Goal: Register for event/course

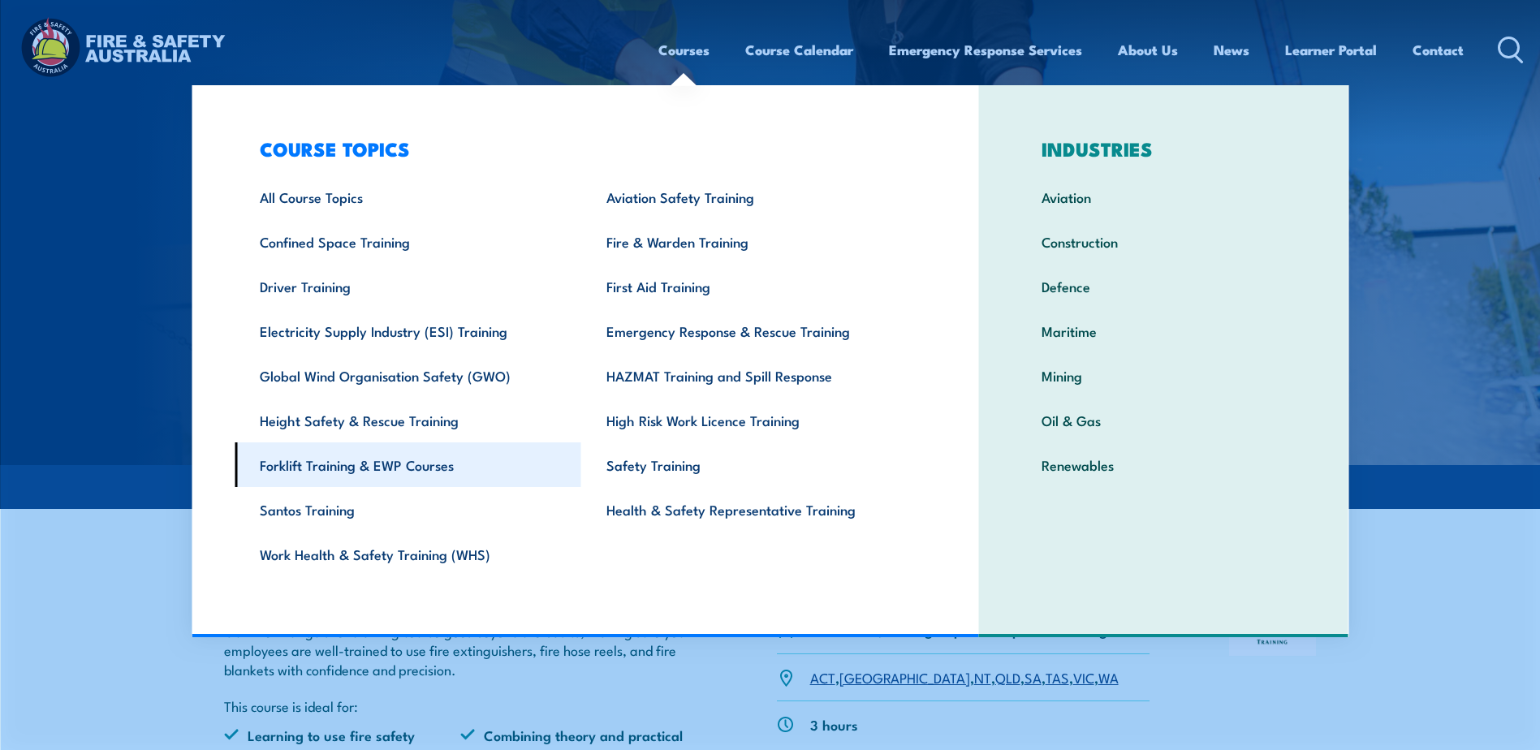
click at [318, 463] on link "Forklift Training & EWP Courses" at bounding box center [408, 464] width 347 height 45
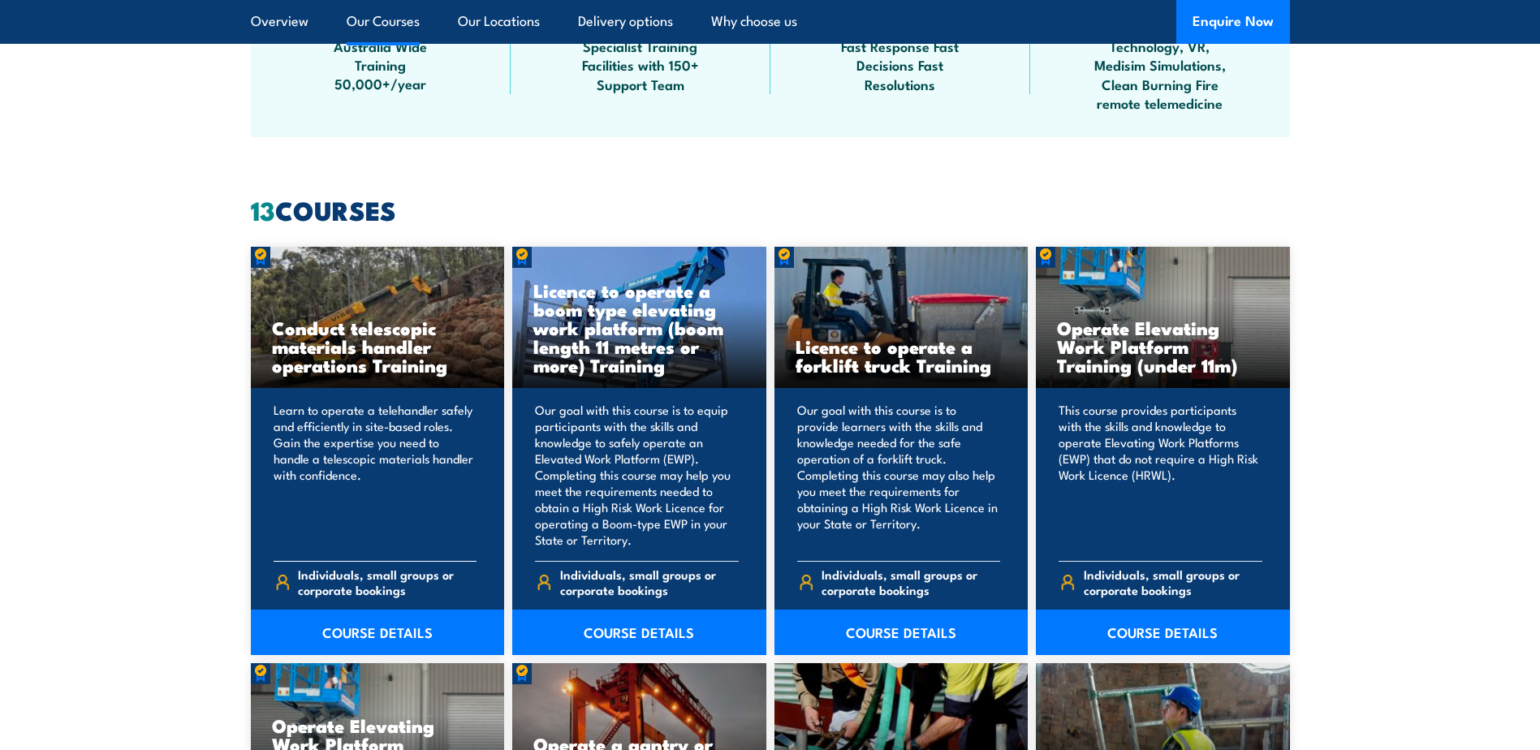
scroll to position [1136, 0]
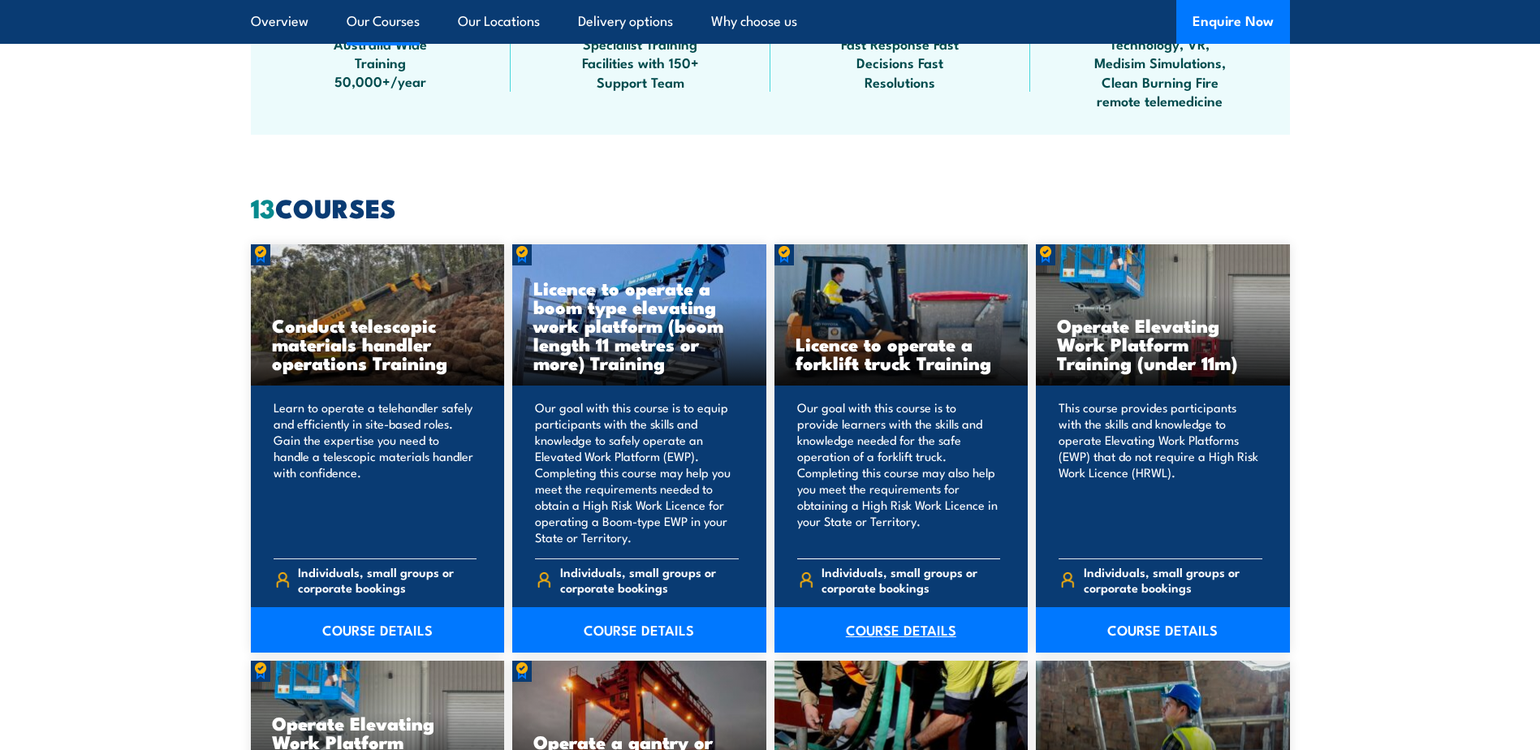
click at [899, 623] on link "COURSE DETAILS" at bounding box center [901, 629] width 254 height 45
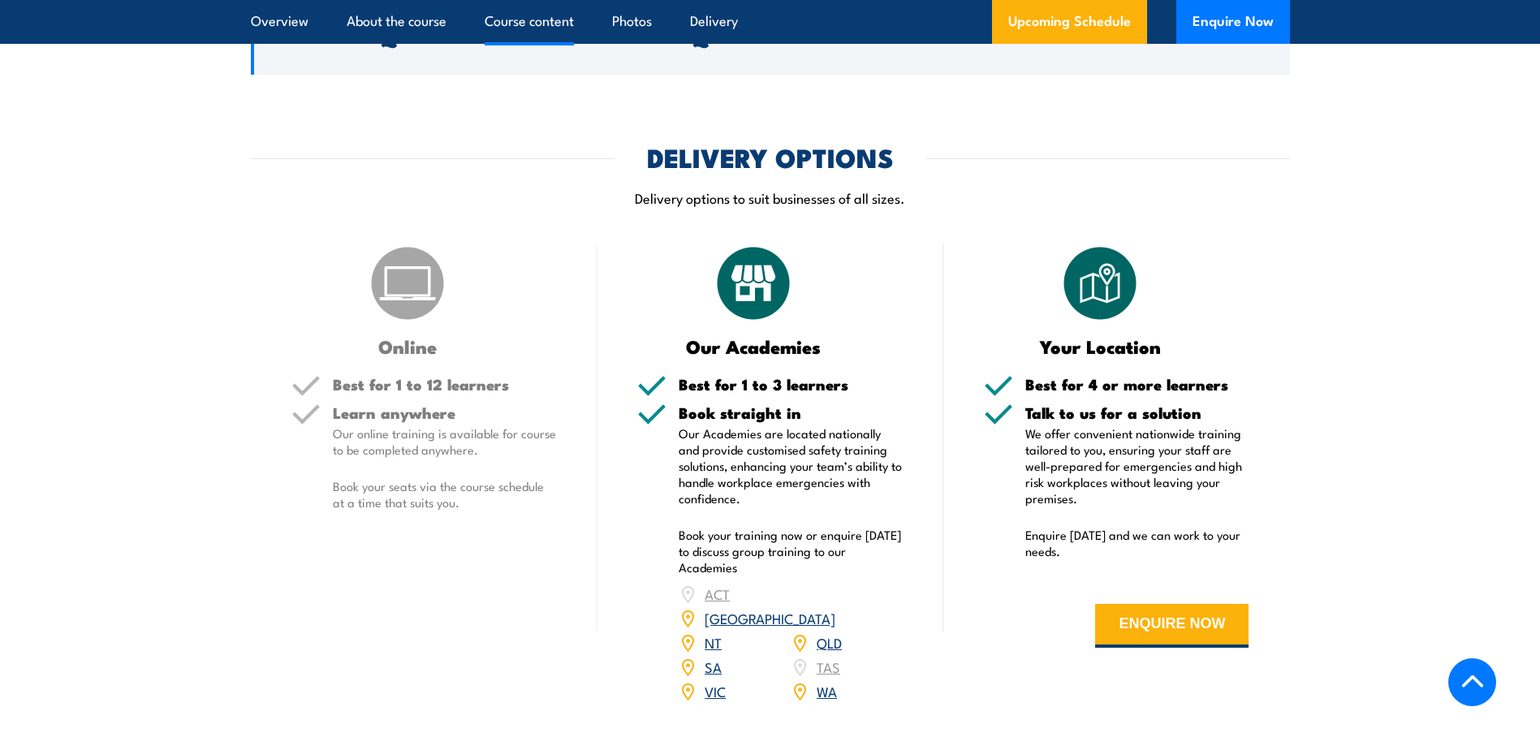
scroll to position [1948, 0]
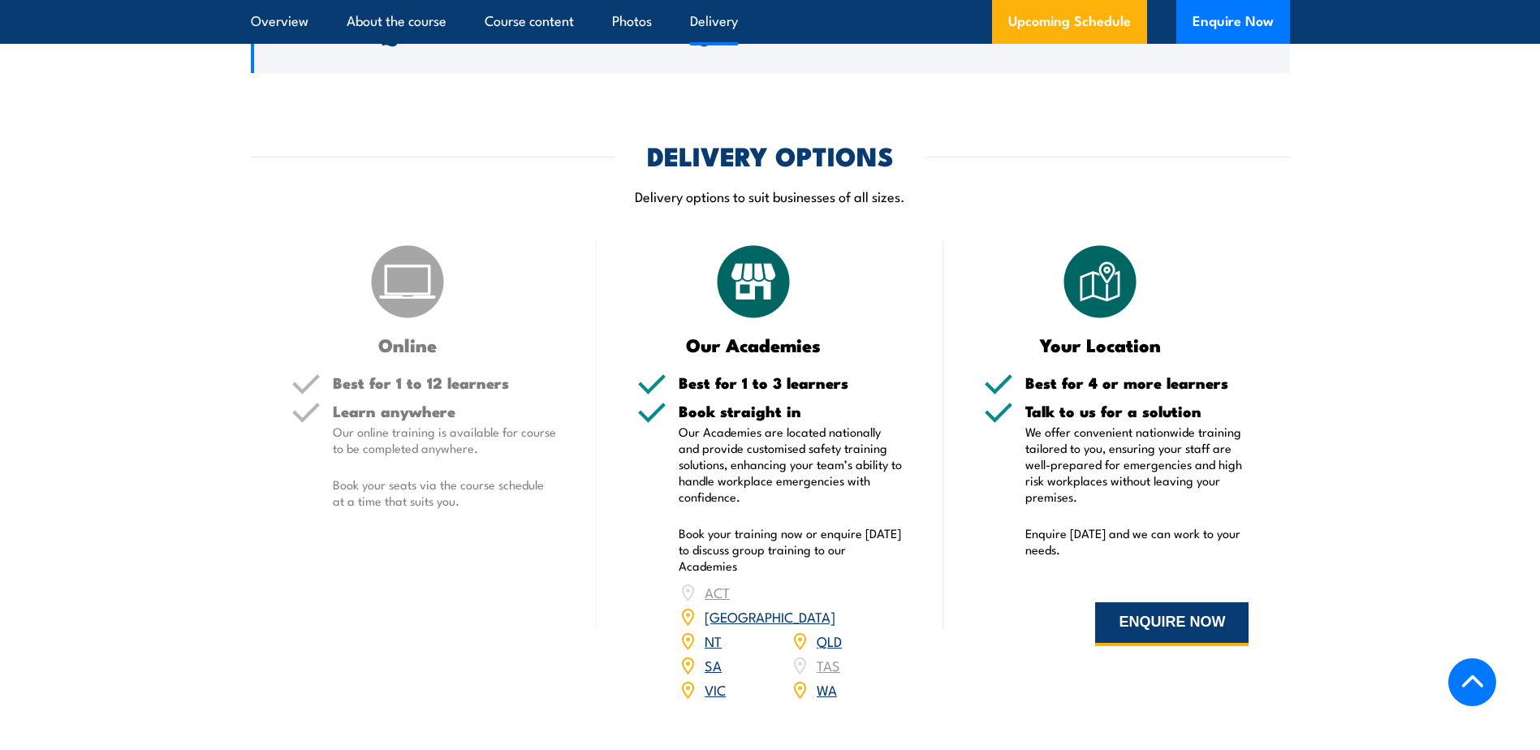
click at [1181, 622] on button "ENQUIRE NOW" at bounding box center [1171, 624] width 153 height 44
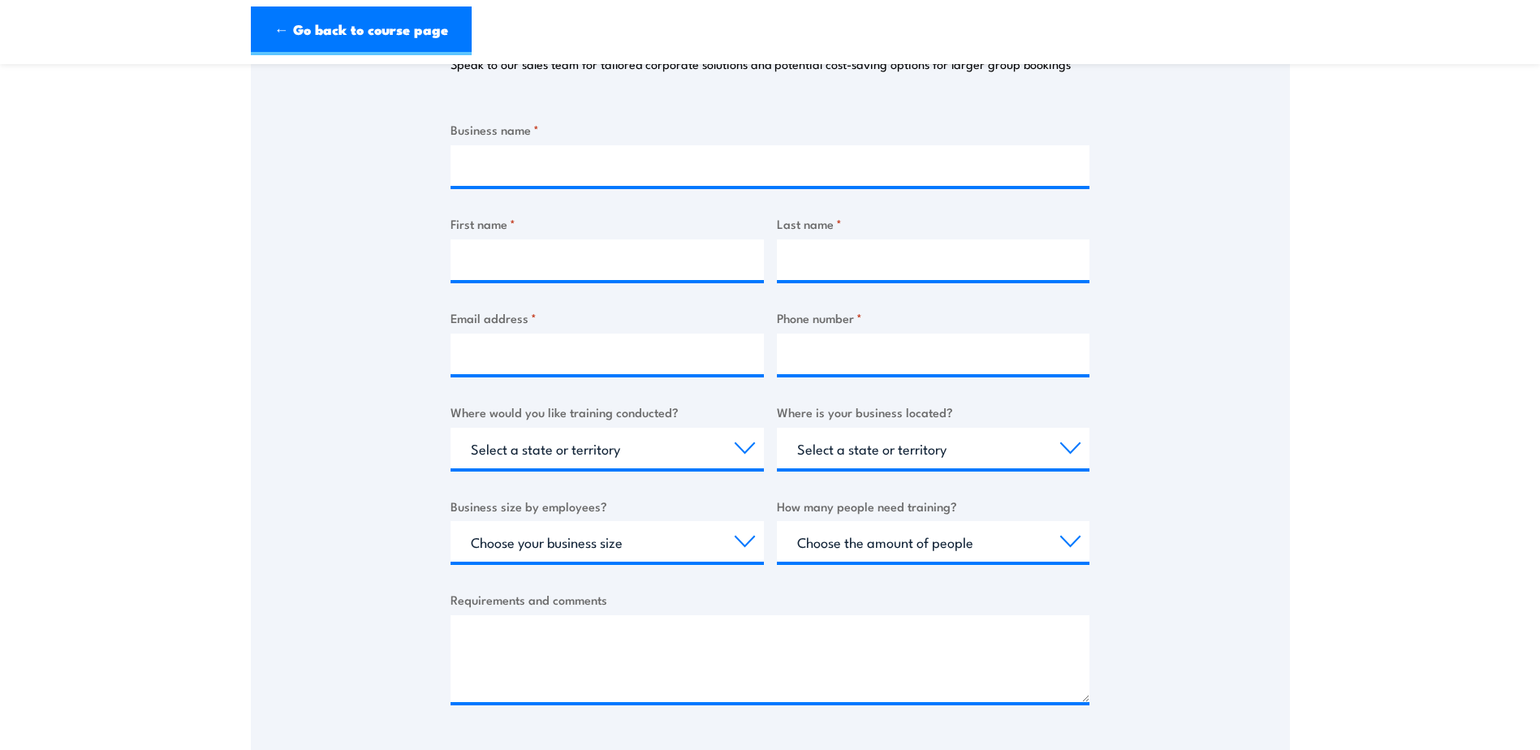
scroll to position [244, 0]
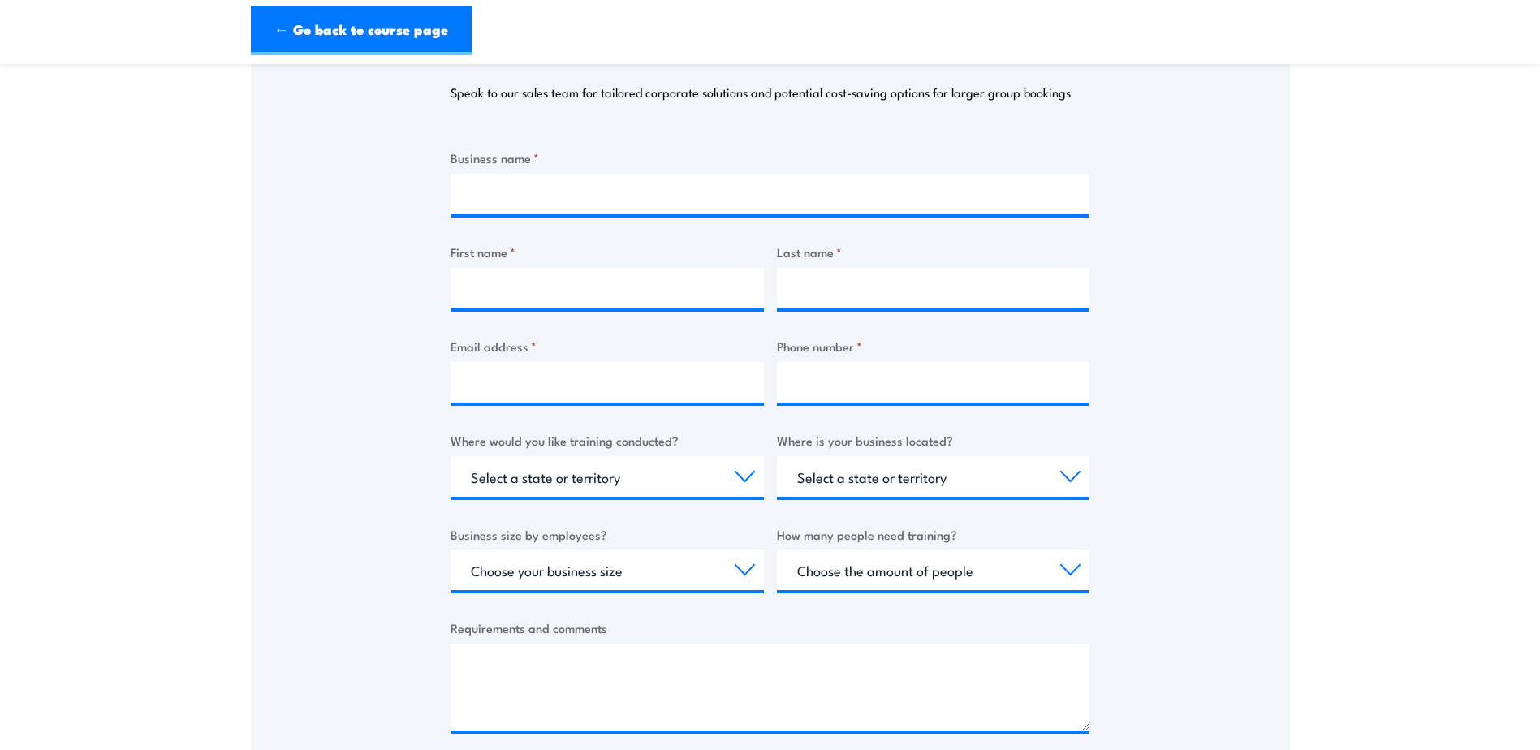
click at [1094, 467] on div "Thank you for your interest in this course. Speak to our sales team for tailore…" at bounding box center [770, 373] width 1039 height 811
click at [1075, 476] on select "Select a state or territory QLD NSW VIC SA ACT WA TAS NT" at bounding box center [933, 476] width 313 height 41
select select "TAS"
click at [777, 456] on select "Select a state or territory QLD NSW VIC SA ACT WA TAS NT" at bounding box center [933, 476] width 313 height 41
click at [422, 500] on div "Thank you for your interest in this course. Speak to our sales team for tailore…" at bounding box center [770, 373] width 1039 height 811
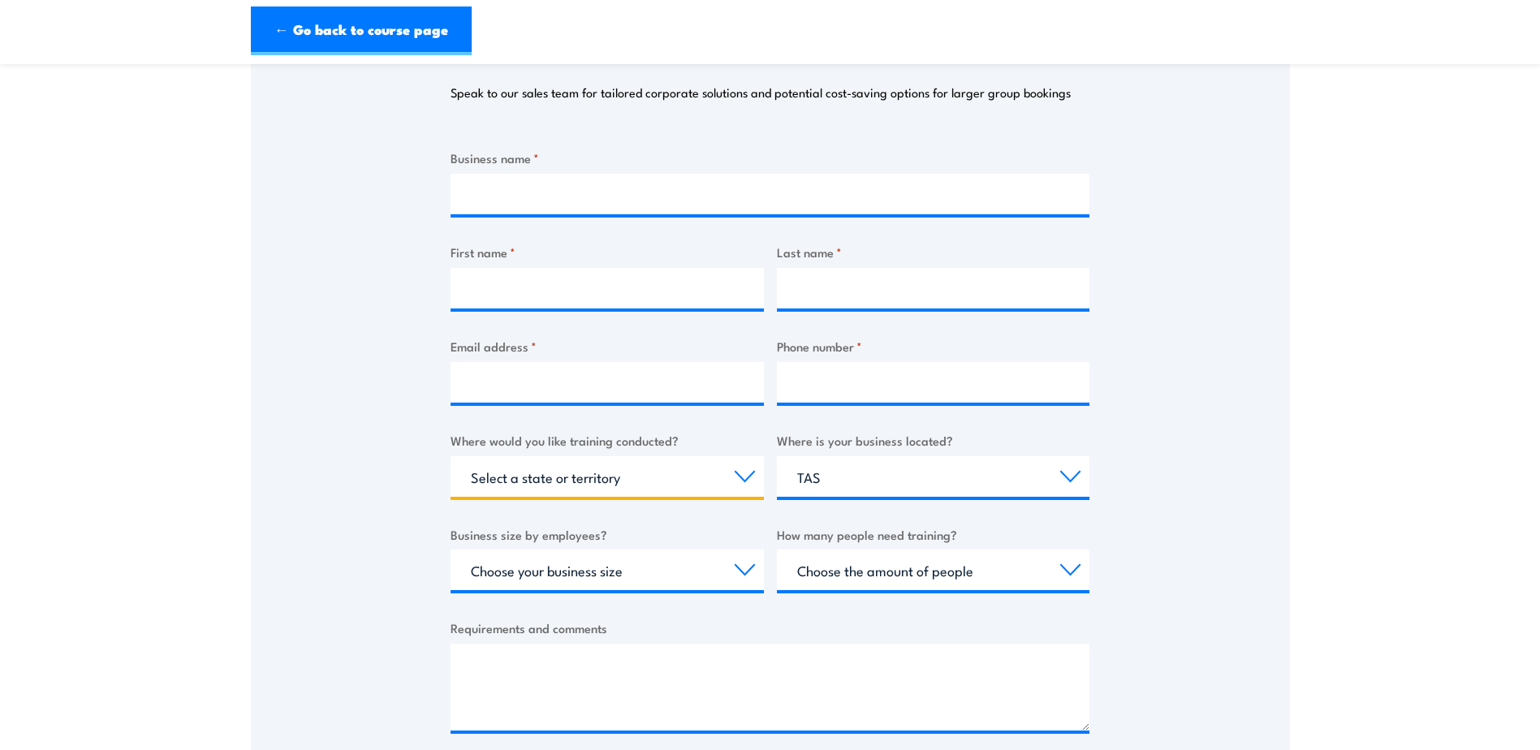
click at [707, 480] on select "Select a state or territory Nationally - multiple locations QLD NSW VIC SA ACT …" at bounding box center [607, 476] width 313 height 41
click at [274, 444] on div "Thank you for your interest in this course. Speak to our sales team for tailore…" at bounding box center [770, 373] width 1039 height 811
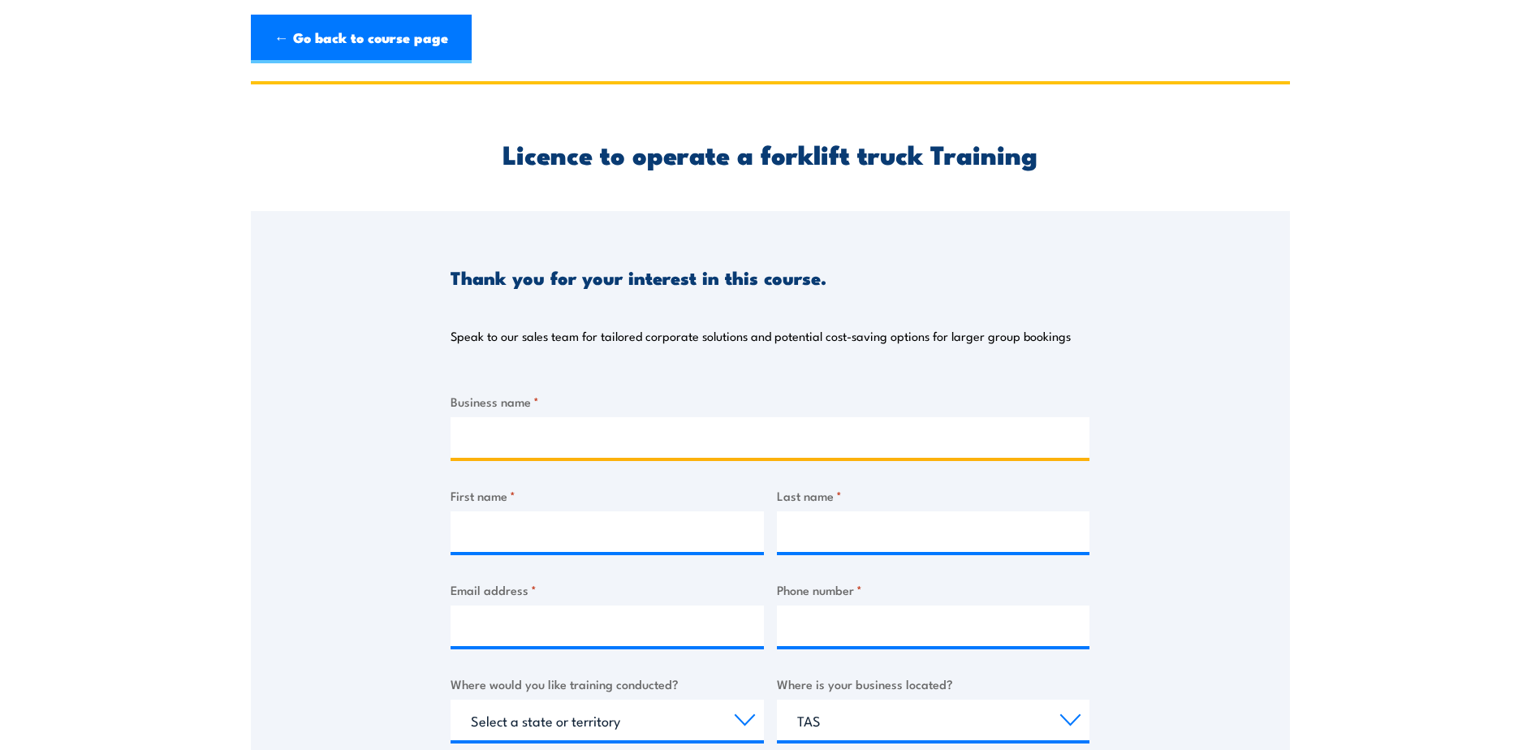
click at [526, 435] on input "Business name *" at bounding box center [770, 437] width 639 height 41
type input "c"
type input "Cape Country Rural"
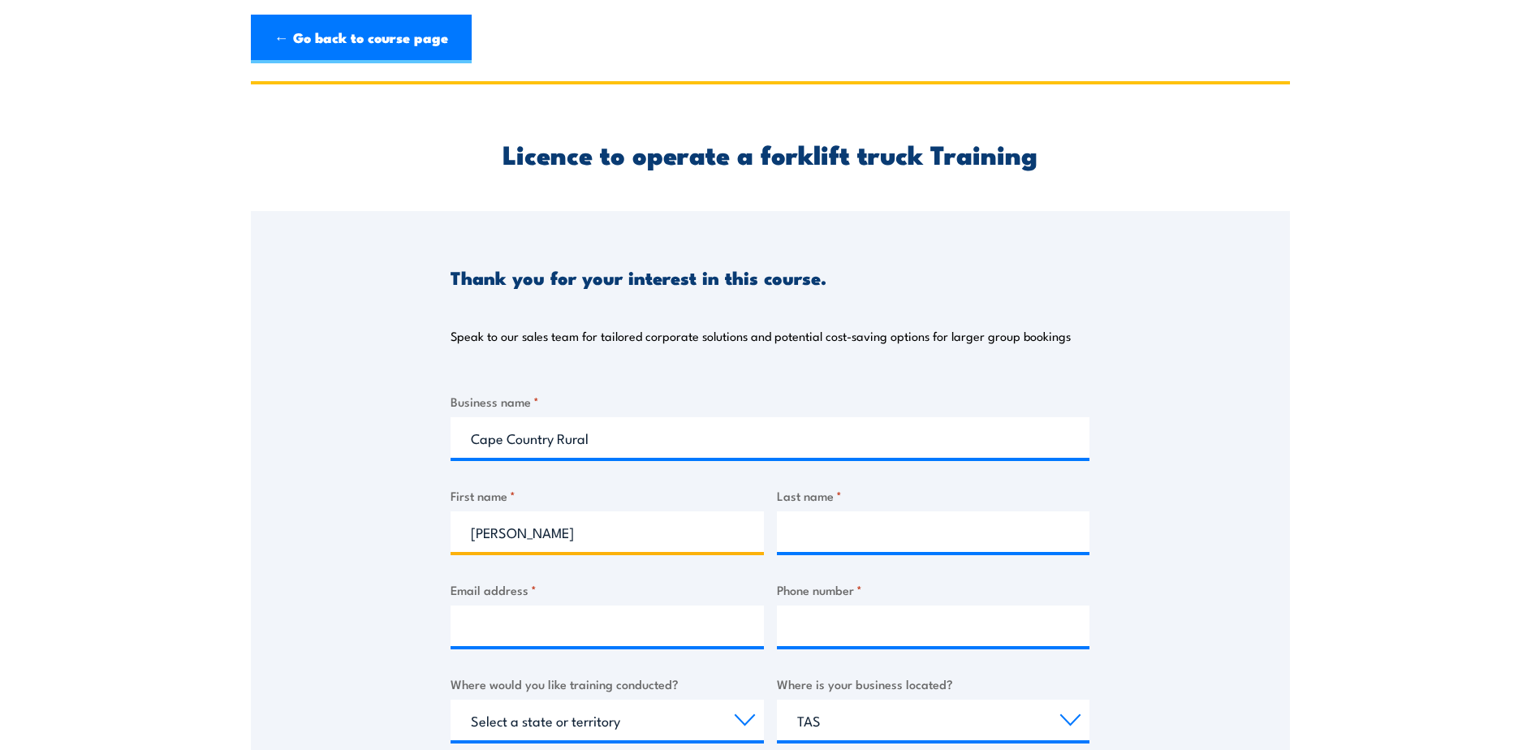
type input "Ken"
type input "Poke"
type input "admin@ccrural.conm.au"
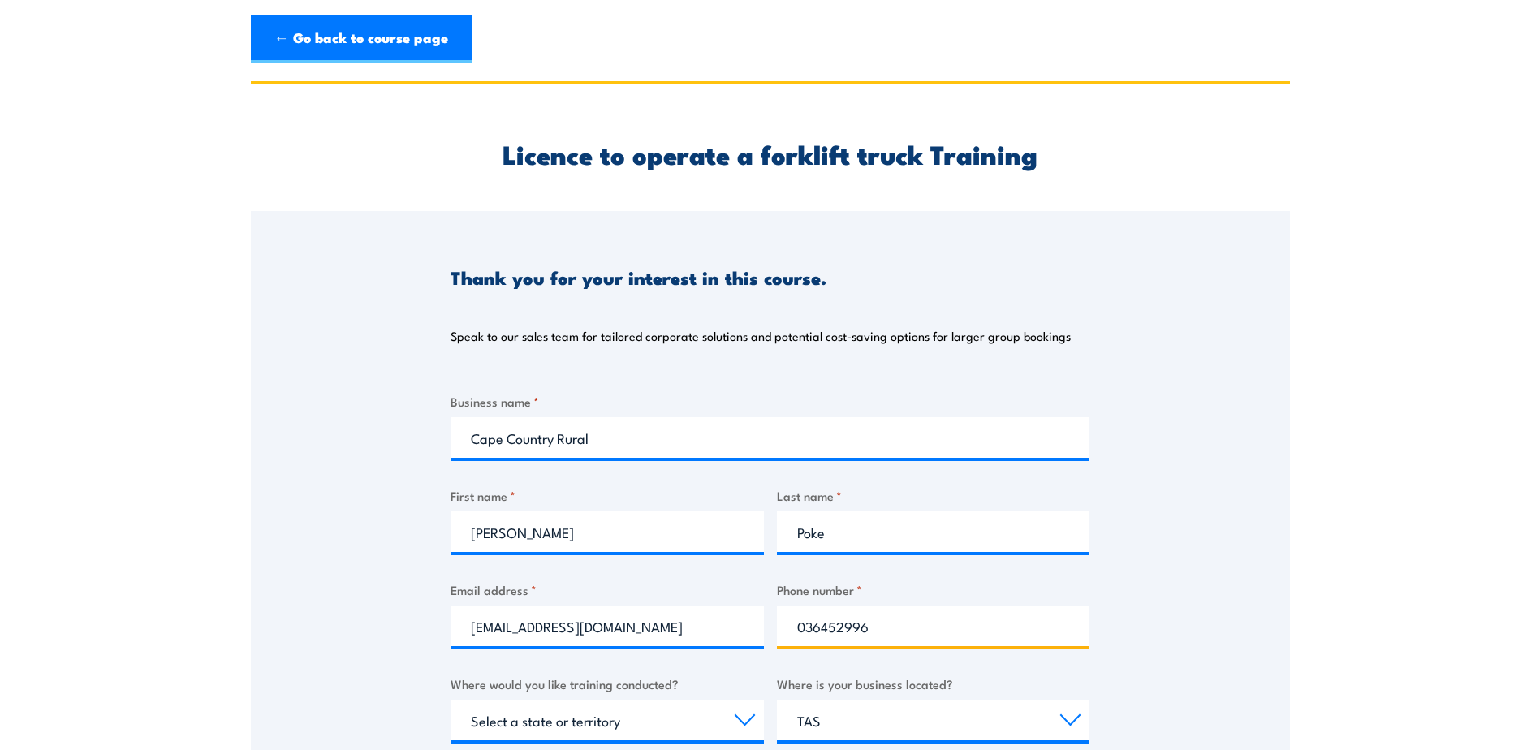
type input "036452996"
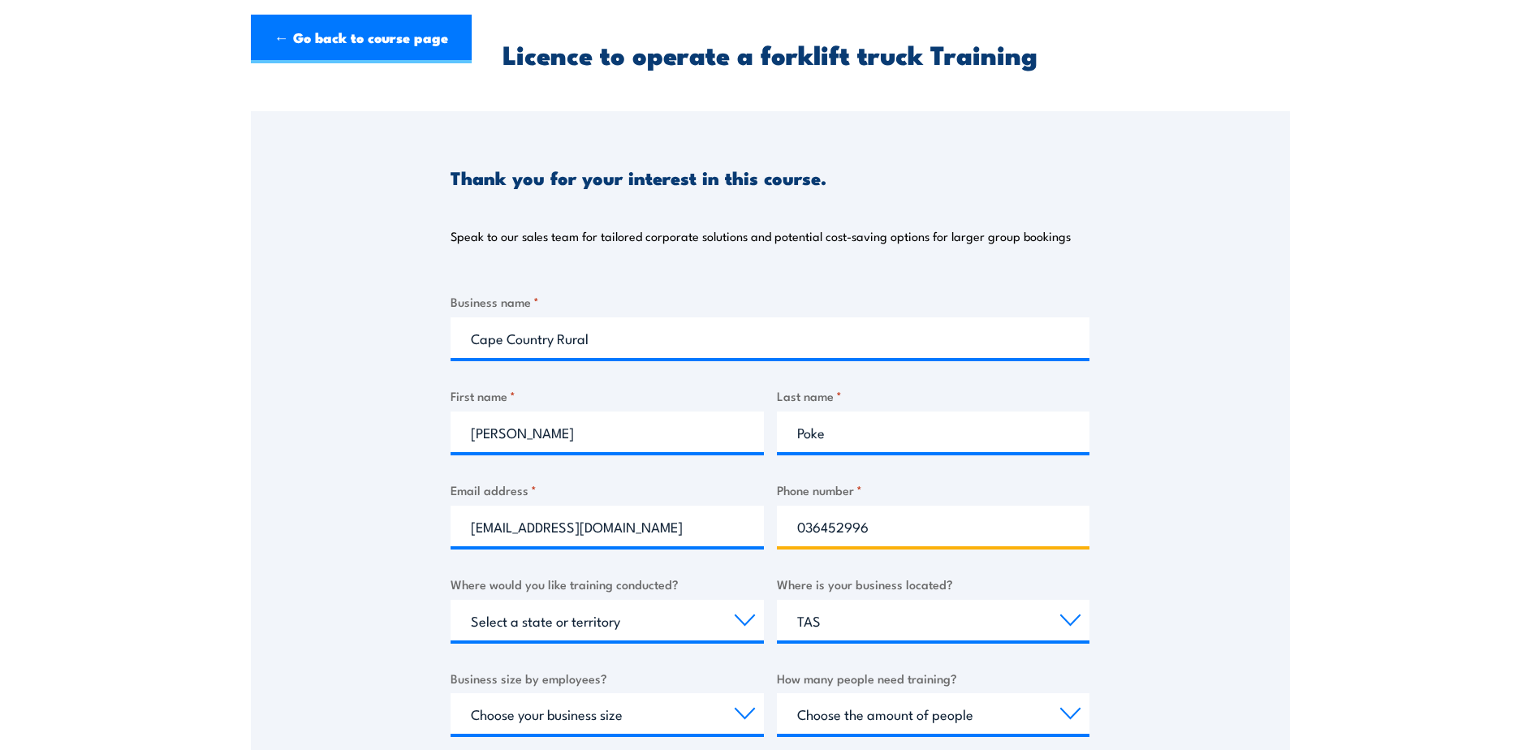
scroll to position [244, 0]
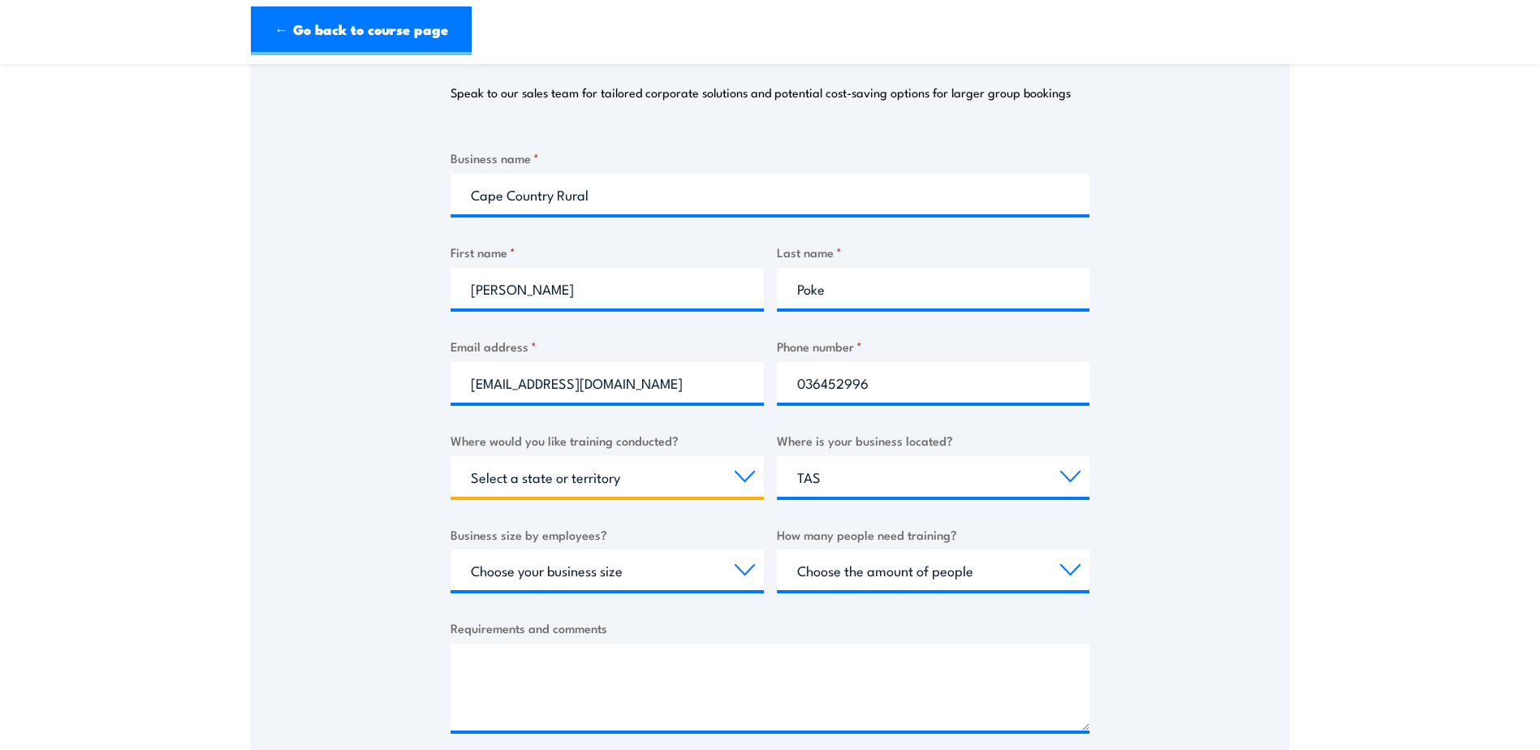
click at [698, 468] on select "Select a state or territory Nationally - multiple locations QLD NSW VIC SA ACT …" at bounding box center [607, 476] width 313 height 41
select select "TAS"
click at [451, 456] on select "Select a state or territory Nationally - multiple locations QLD NSW VIC SA ACT …" at bounding box center [607, 476] width 313 height 41
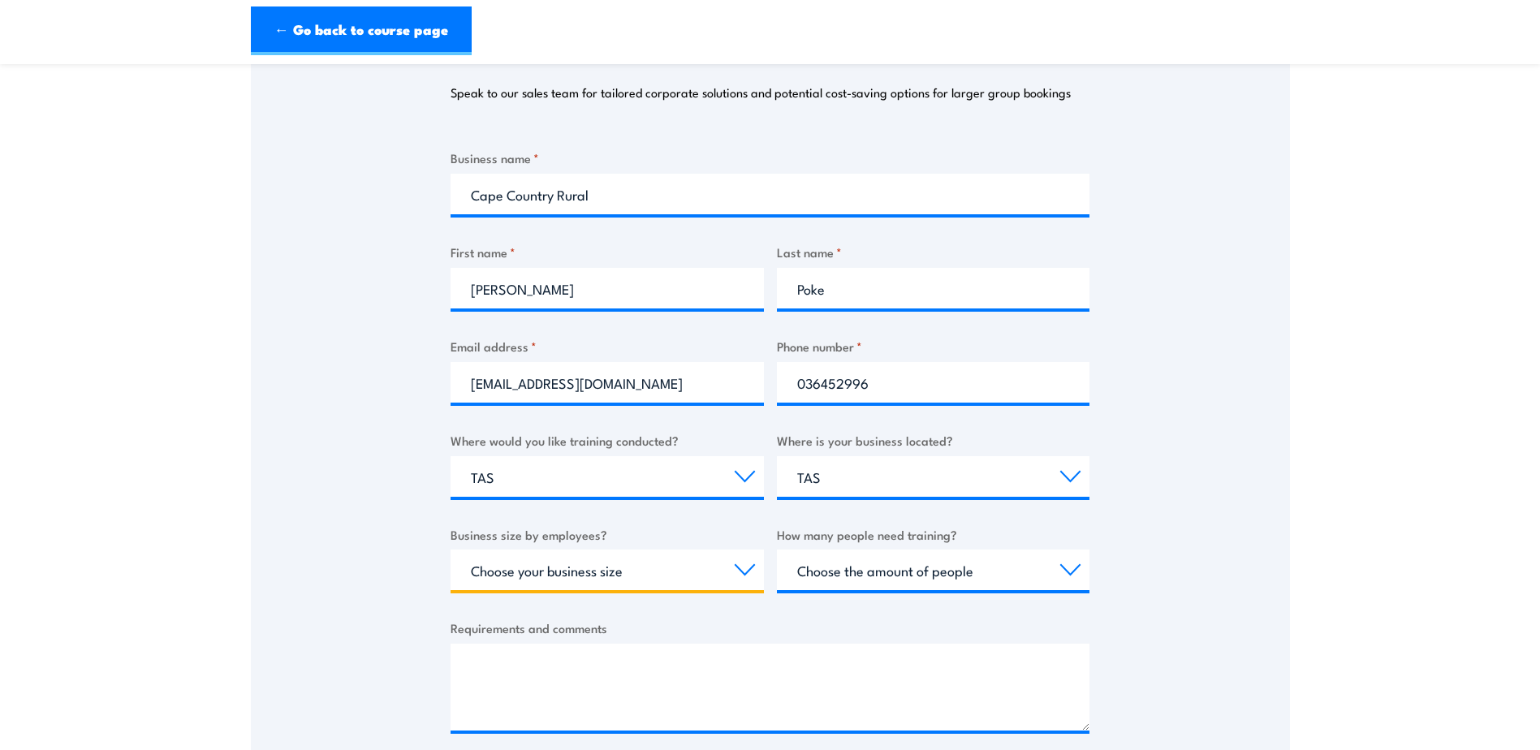
drag, startPoint x: 562, startPoint y: 558, endPoint x: 577, endPoint y: 571, distance: 20.2
click at [562, 558] on select "Choose your business size 1 to 19 20 to 199 200+" at bounding box center [607, 570] width 313 height 41
select select "1 to 19"
click at [451, 550] on select "Choose your business size 1 to 19 20 to 199 200+" at bounding box center [607, 570] width 313 height 41
drag, startPoint x: 881, startPoint y: 598, endPoint x: 886, endPoint y: 589, distance: 10.9
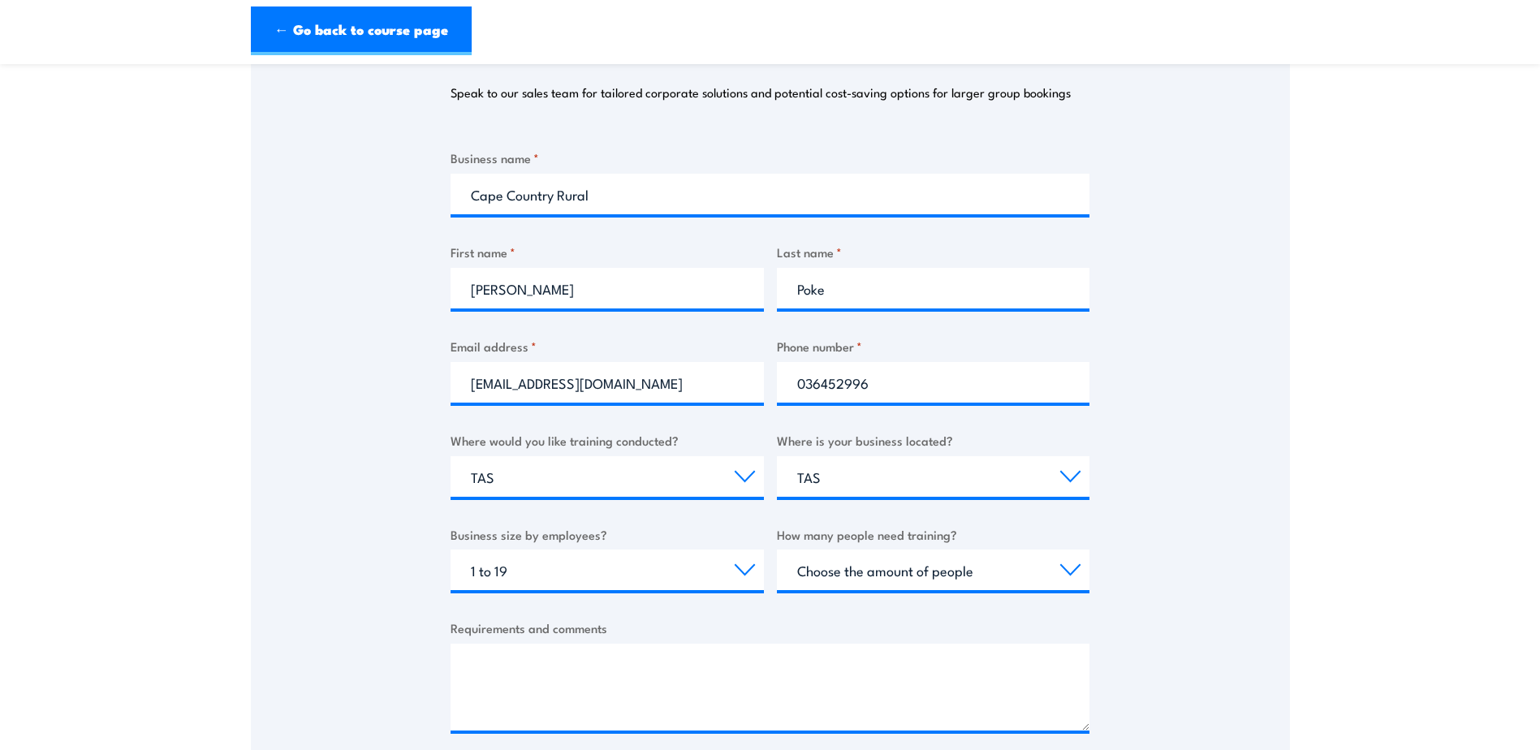
click at [885, 592] on div "Business name * Cape Country Rural First name * Ken Last name * Poke Email addr…" at bounding box center [770, 454] width 639 height 610
drag, startPoint x: 886, startPoint y: 589, endPoint x: 895, endPoint y: 568, distance: 22.2
click at [895, 568] on select "Choose the amount of people 1 to 4 5 to 19 20+" at bounding box center [933, 570] width 313 height 41
drag, startPoint x: 1264, startPoint y: 565, endPoint x: 826, endPoint y: 564, distance: 438.3
click at [1262, 563] on div "Thank you for your interest in this course. Speak to our sales team for tailore…" at bounding box center [770, 373] width 1039 height 811
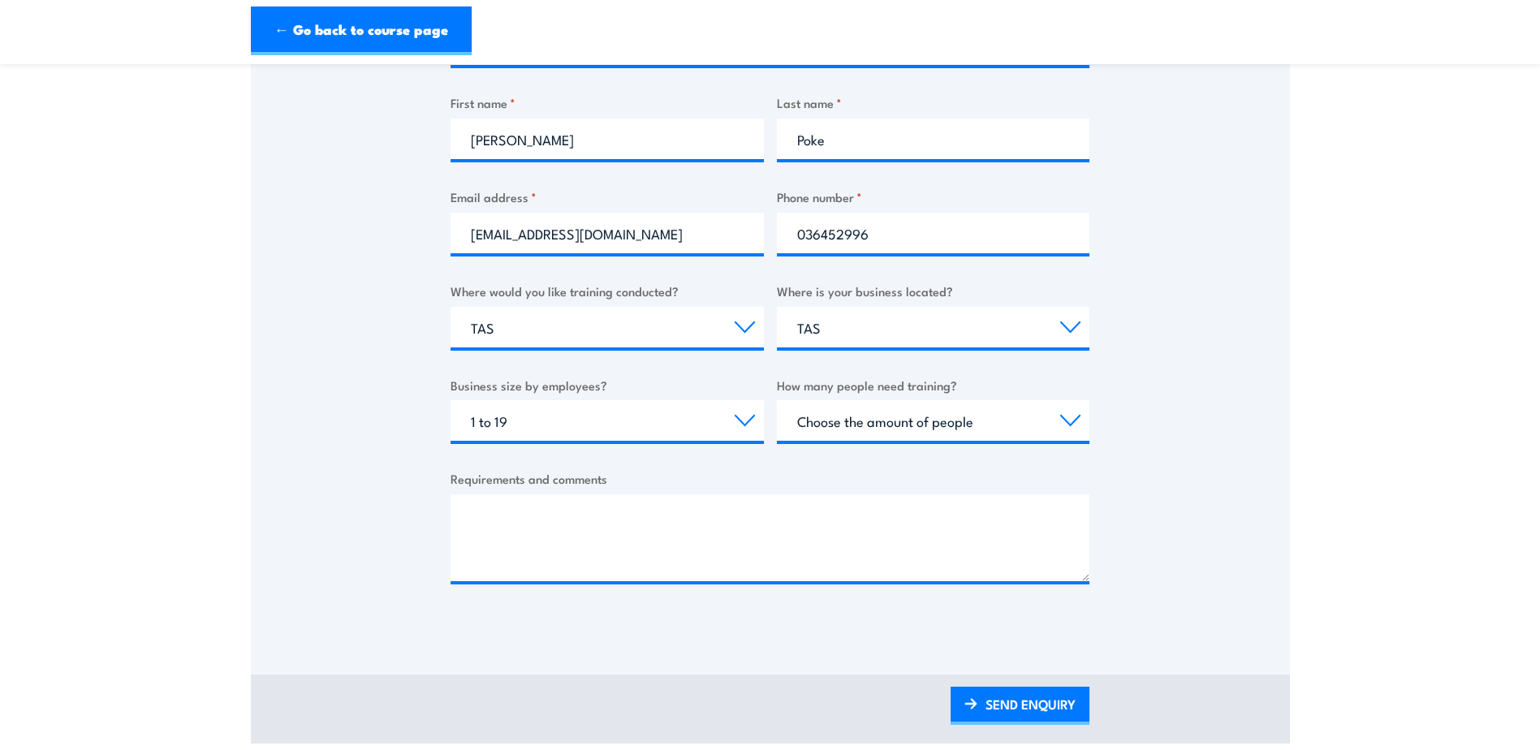
scroll to position [406, 0]
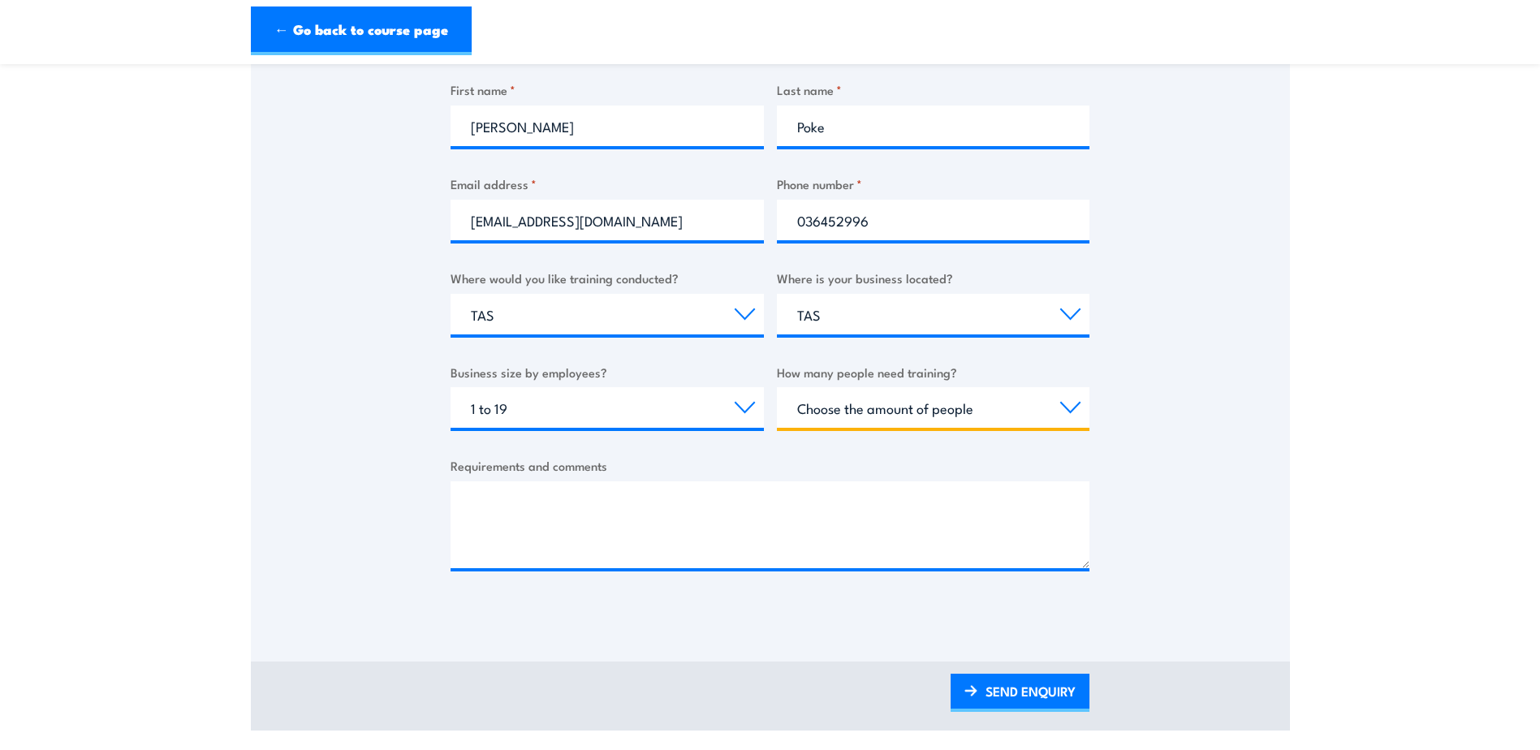
drag, startPoint x: 867, startPoint y: 422, endPoint x: 867, endPoint y: 409, distance: 13.0
click at [867, 421] on select "Choose the amount of people 1 to 4 5 to 19 20+" at bounding box center [933, 407] width 313 height 41
select select "1 to 4"
click at [777, 387] on select "Choose the amount of people 1 to 4 5 to 19 20+" at bounding box center [933, 407] width 313 height 41
click at [618, 468] on label "Requirements and comments" at bounding box center [770, 465] width 639 height 19
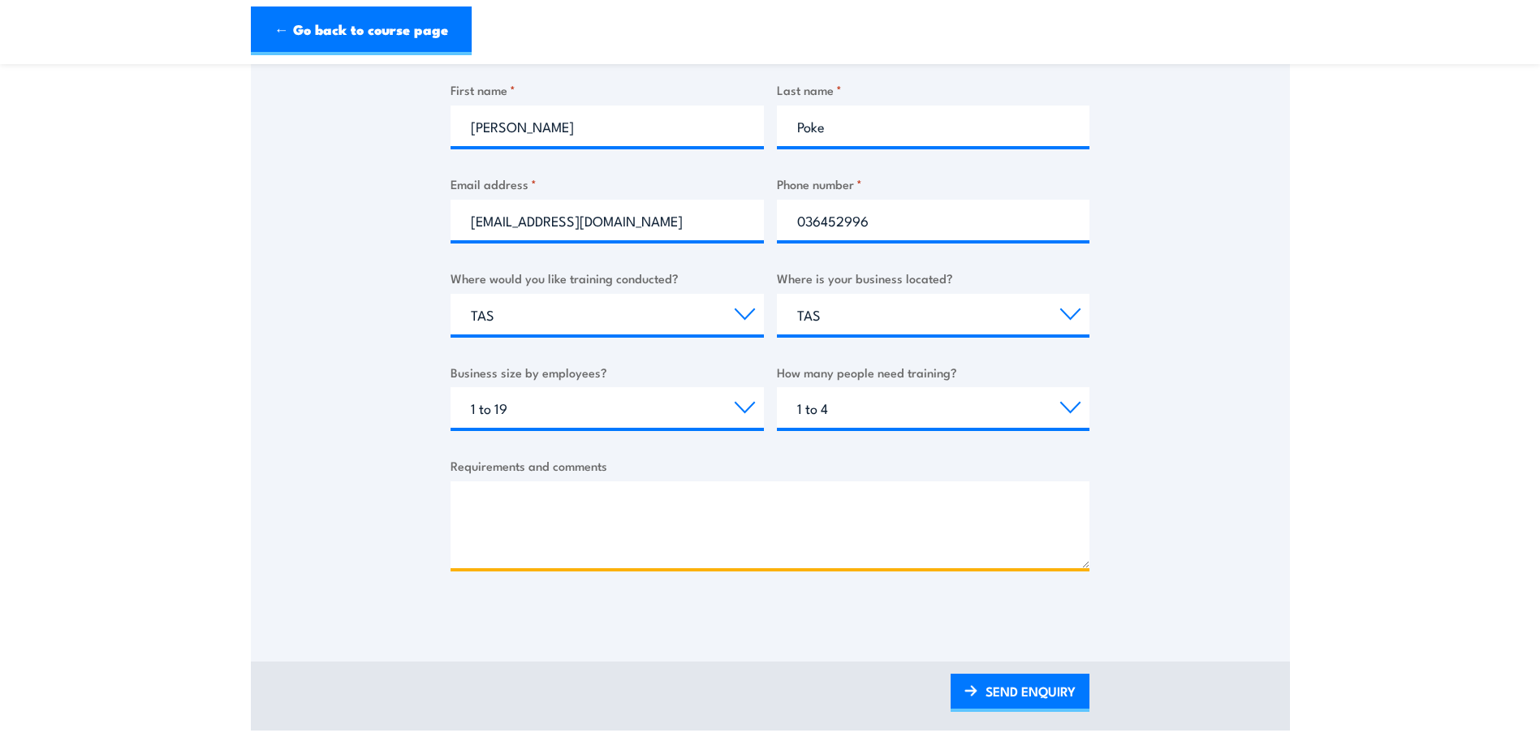
click at [618, 481] on textarea "Requirements and comments" at bounding box center [770, 524] width 639 height 87
click at [576, 497] on textarea "Requirements and comments" at bounding box center [770, 524] width 639 height 87
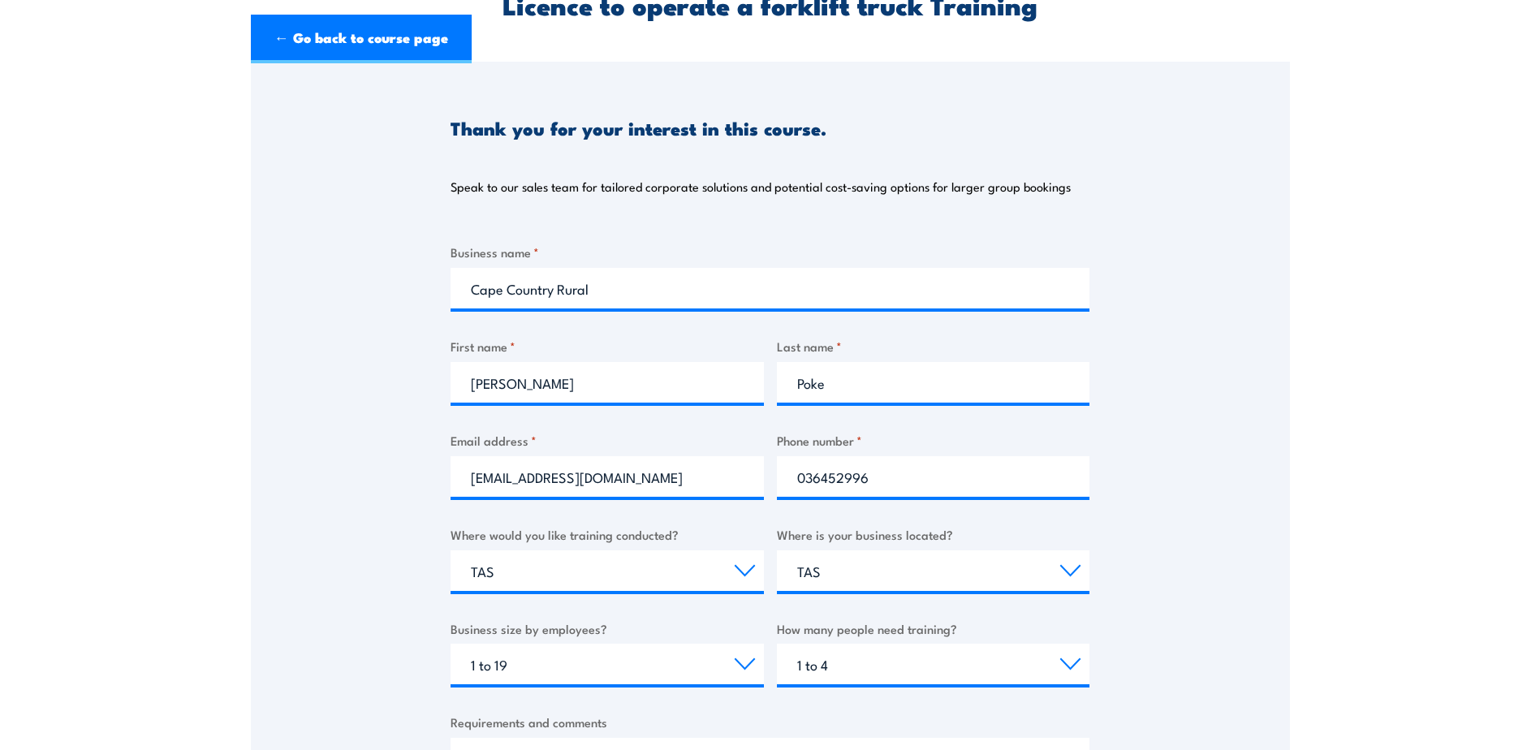
scroll to position [649, 0]
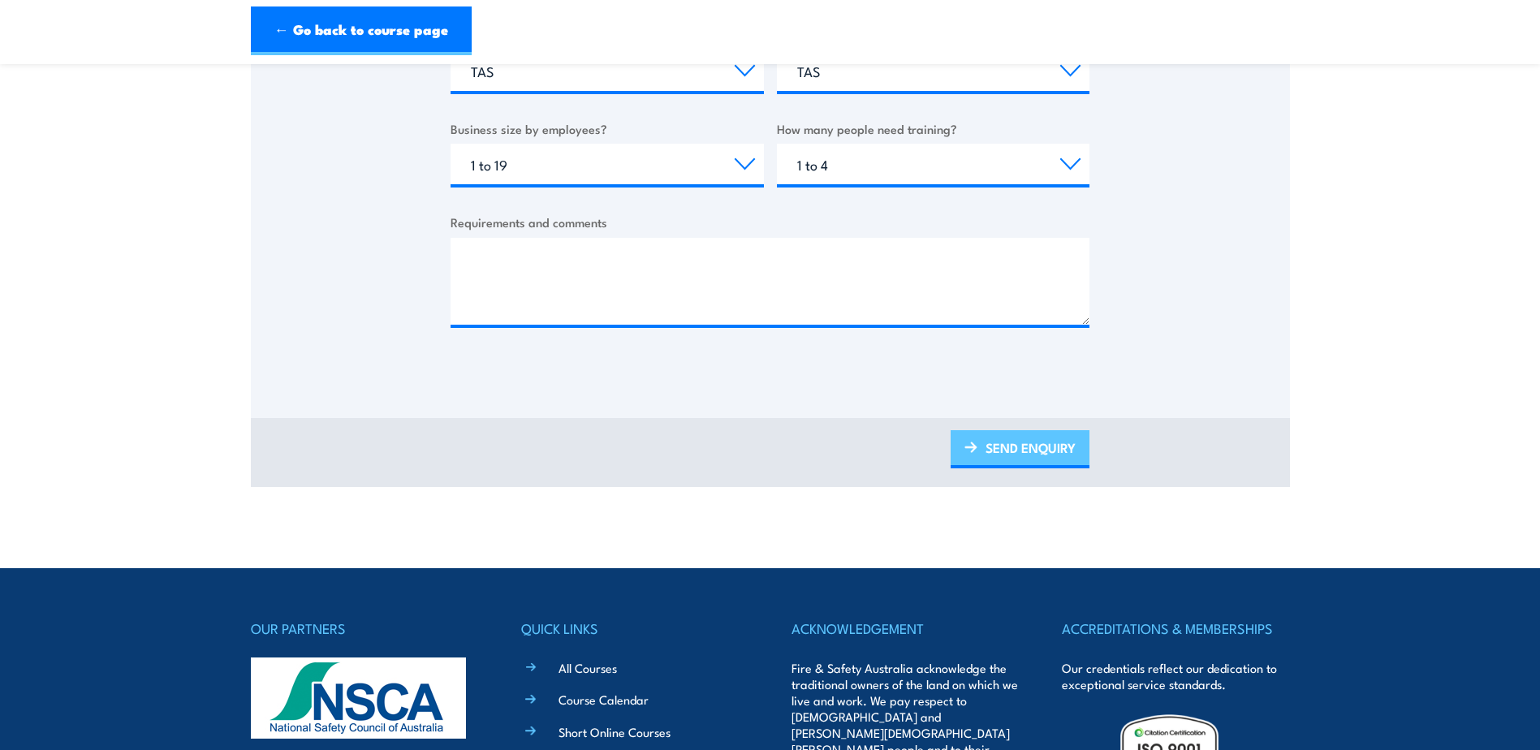
click at [1028, 449] on link "SEND ENQUIRY" at bounding box center [1020, 449] width 139 height 38
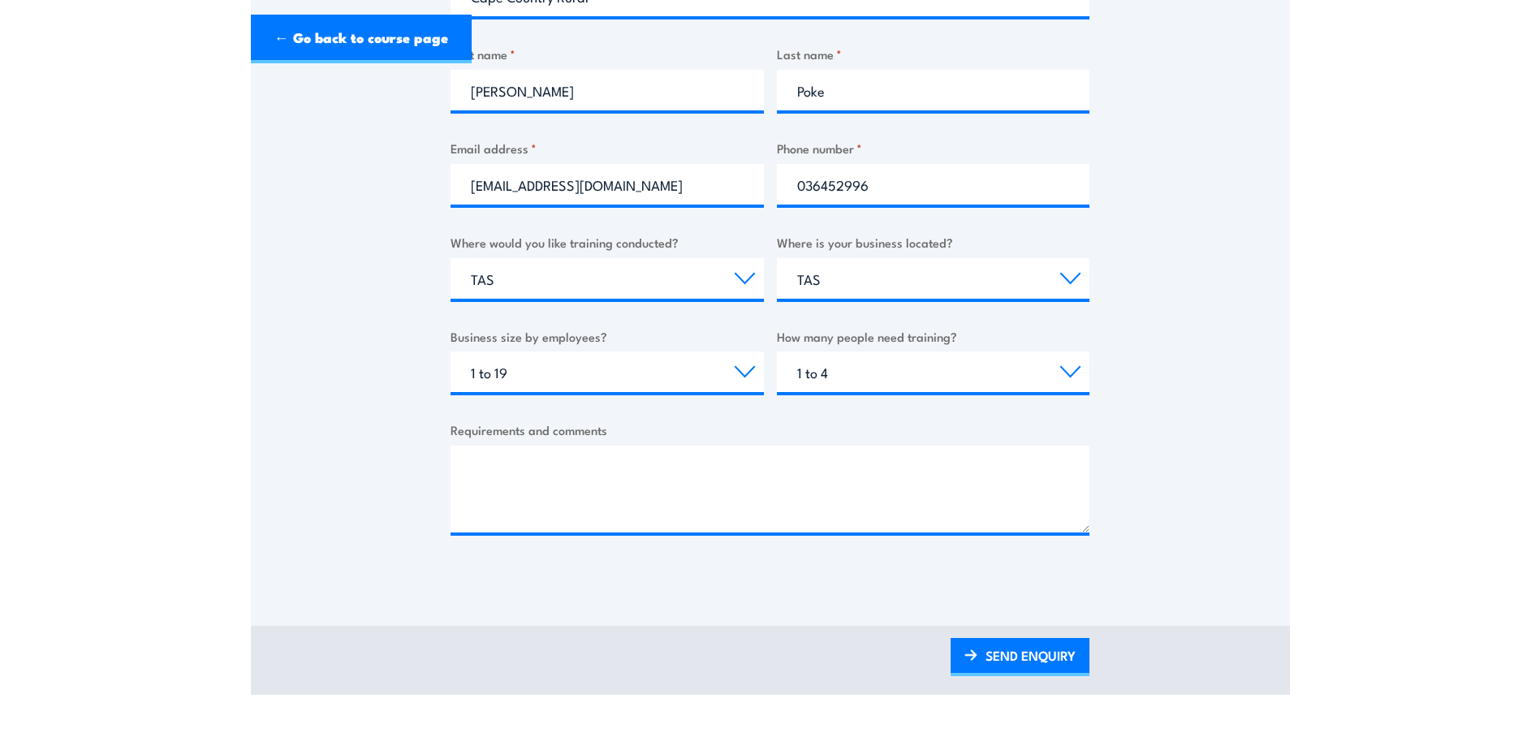
scroll to position [0, 0]
